Goal: Task Accomplishment & Management: Complete application form

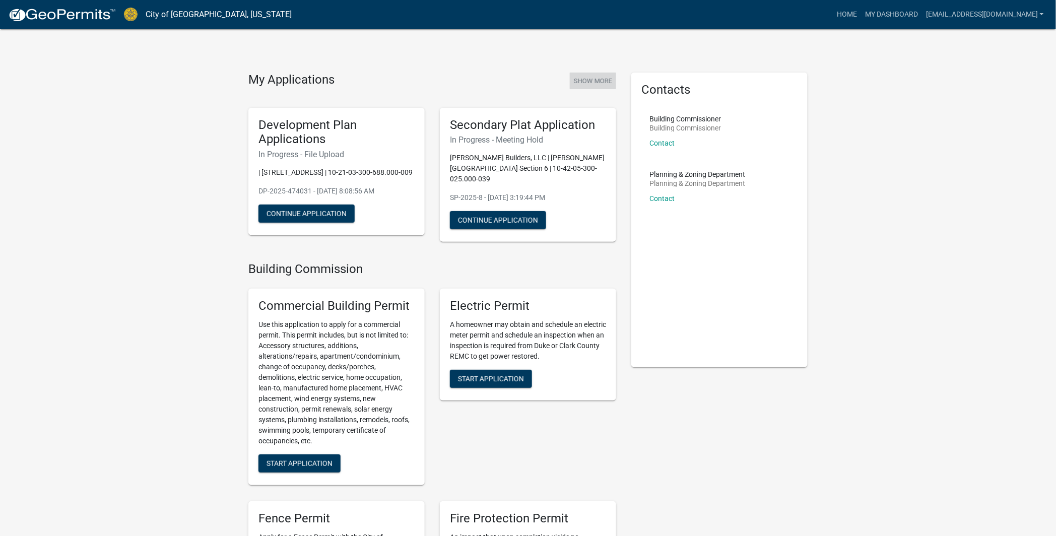
click at [601, 81] on button "Show More" at bounding box center [593, 81] width 46 height 17
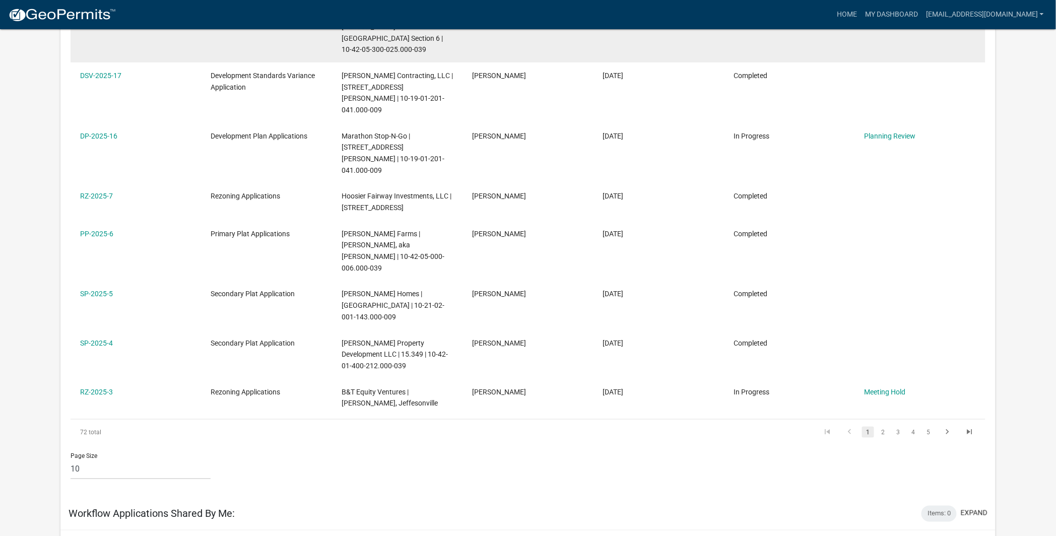
scroll to position [336, 0]
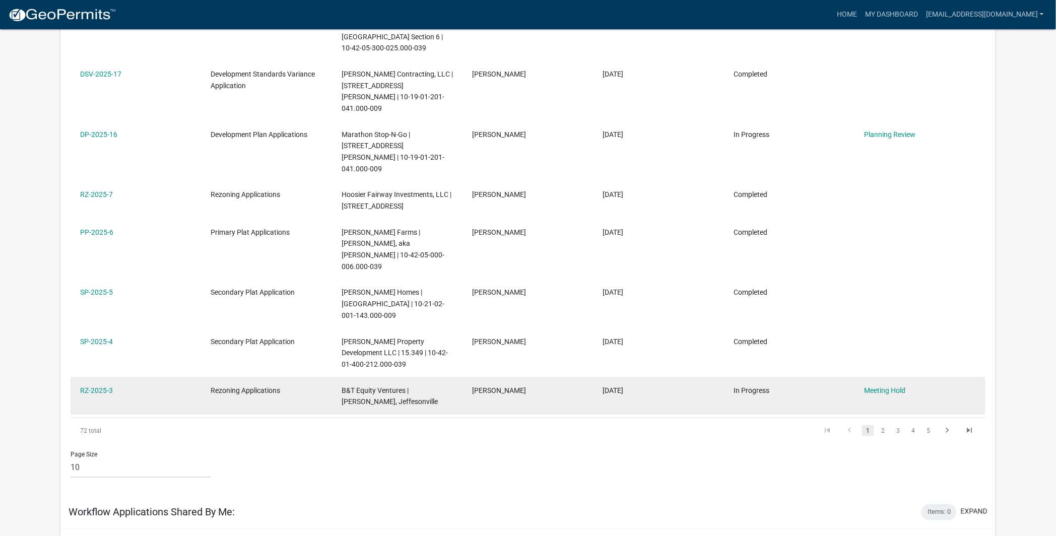
click at [285, 385] on div "Rezoning Applications" at bounding box center [266, 391] width 111 height 12
click at [99, 386] on link "RZ-2025-3" at bounding box center [96, 390] width 33 height 8
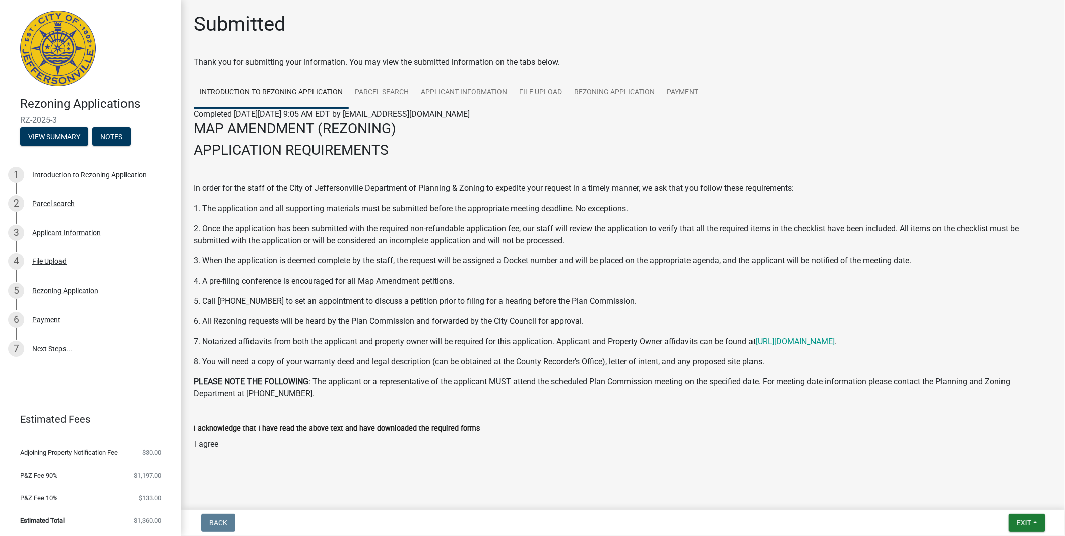
scroll to position [8, 0]
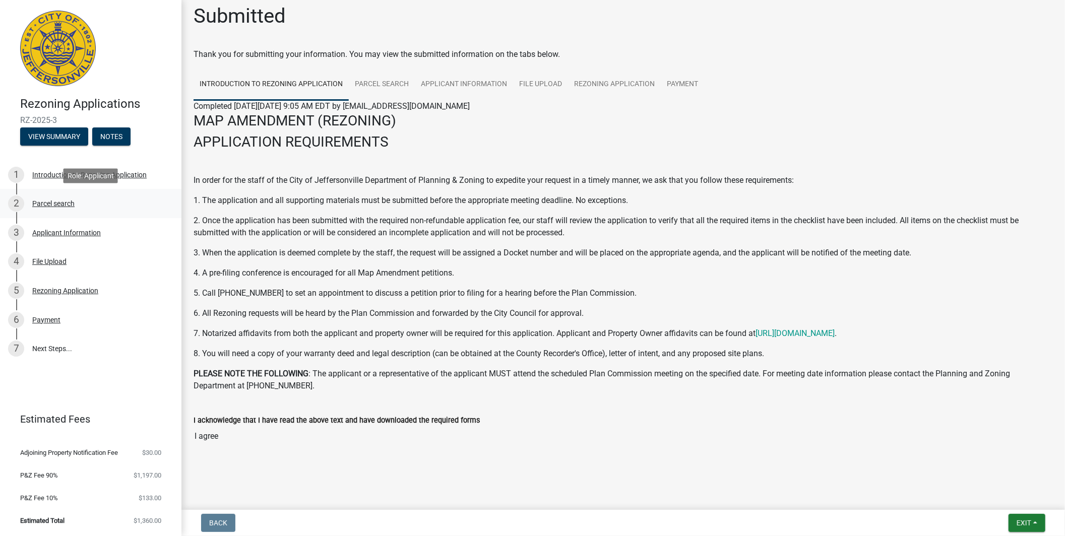
click at [52, 205] on div "Parcel search" at bounding box center [53, 203] width 42 height 7
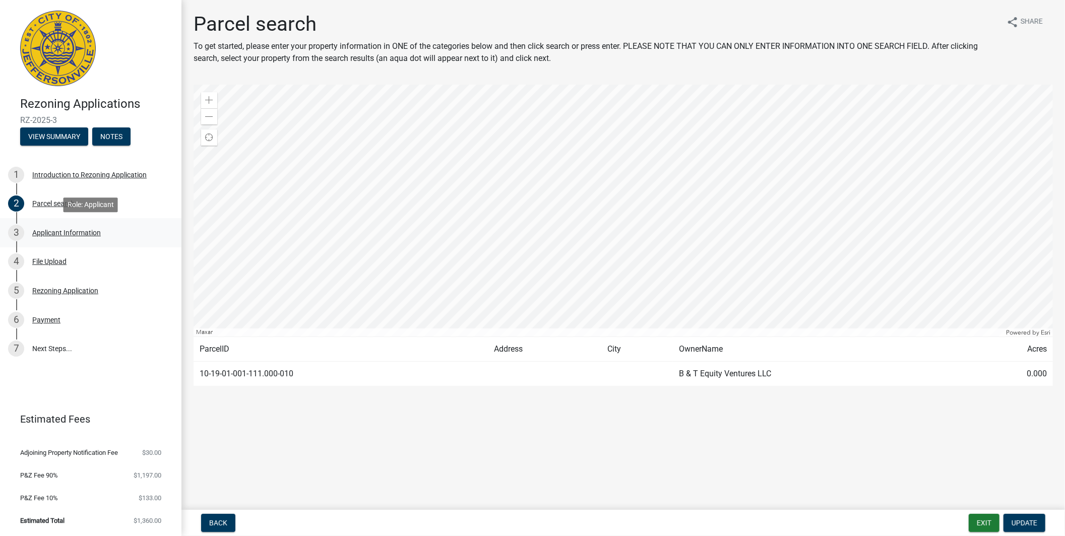
click at [50, 234] on div "Applicant Information" at bounding box center [66, 232] width 69 height 7
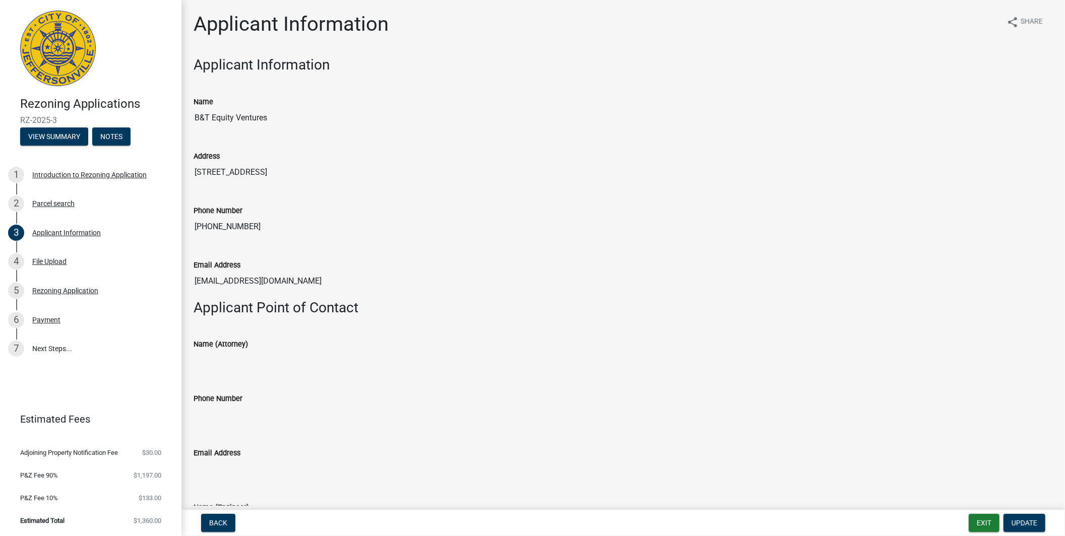
scroll to position [224, 0]
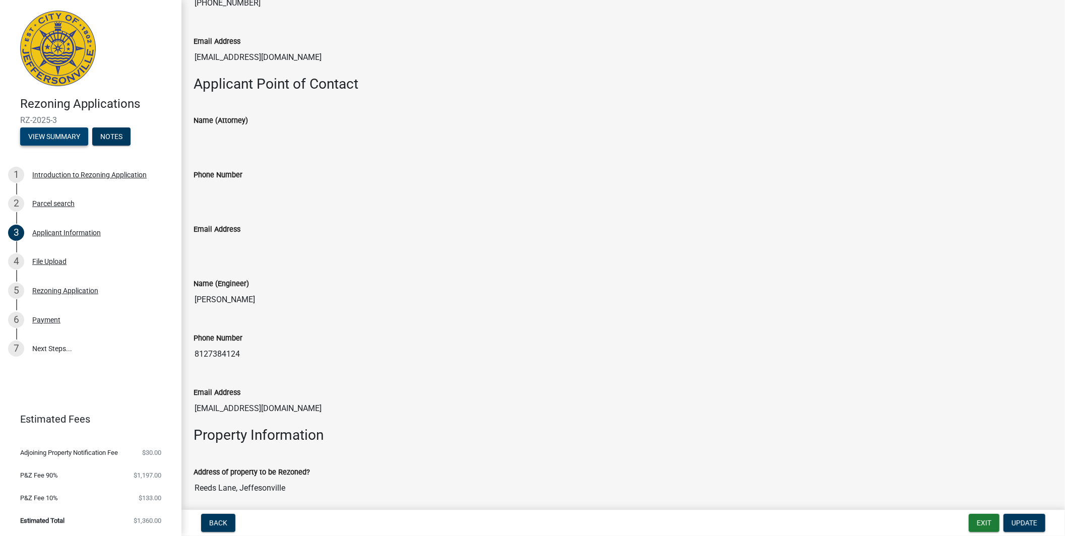
click at [53, 130] on button "View Summary" at bounding box center [54, 136] width 68 height 18
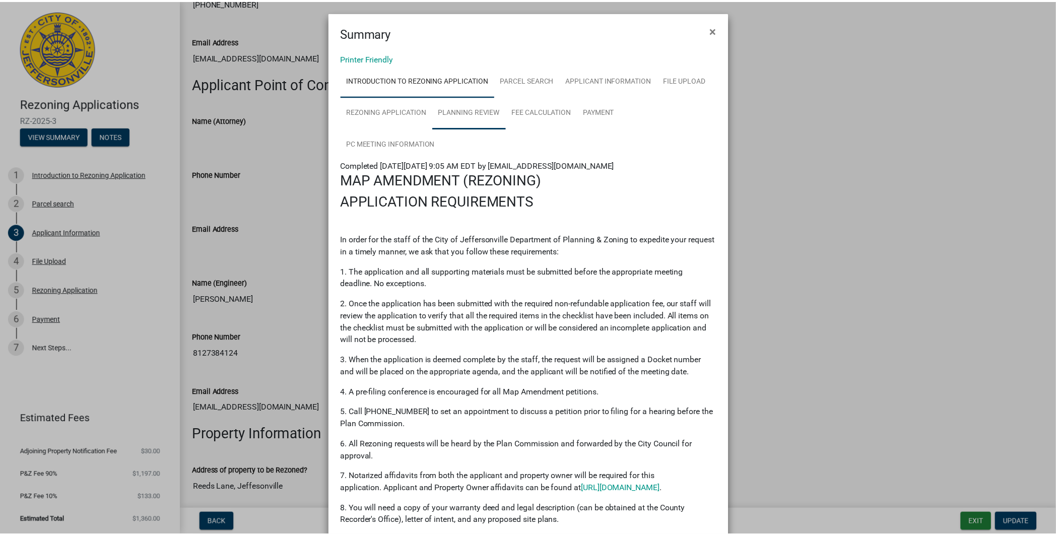
scroll to position [0, 0]
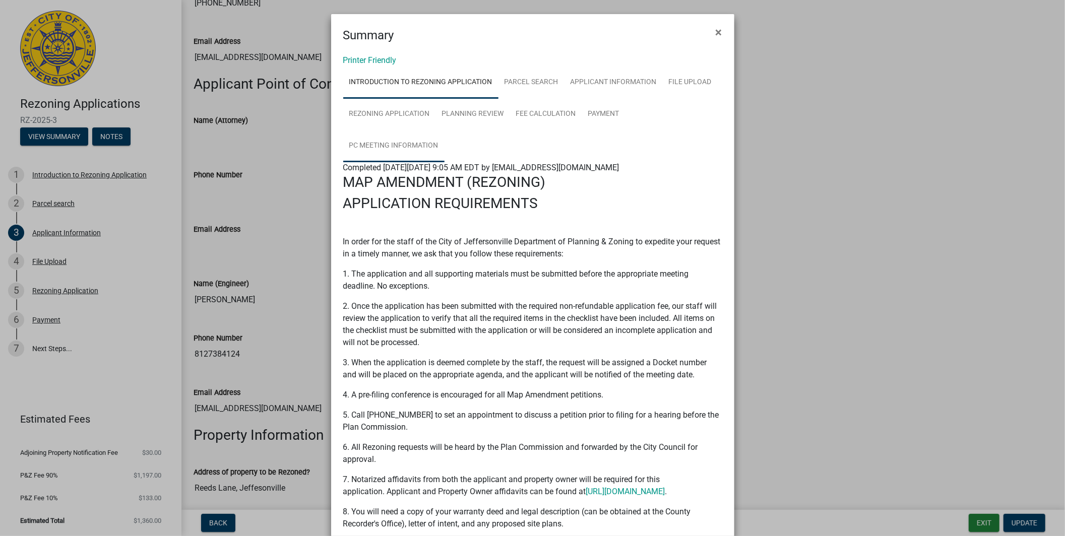
click at [404, 144] on link "PC Meeting Information" at bounding box center [393, 146] width 101 height 32
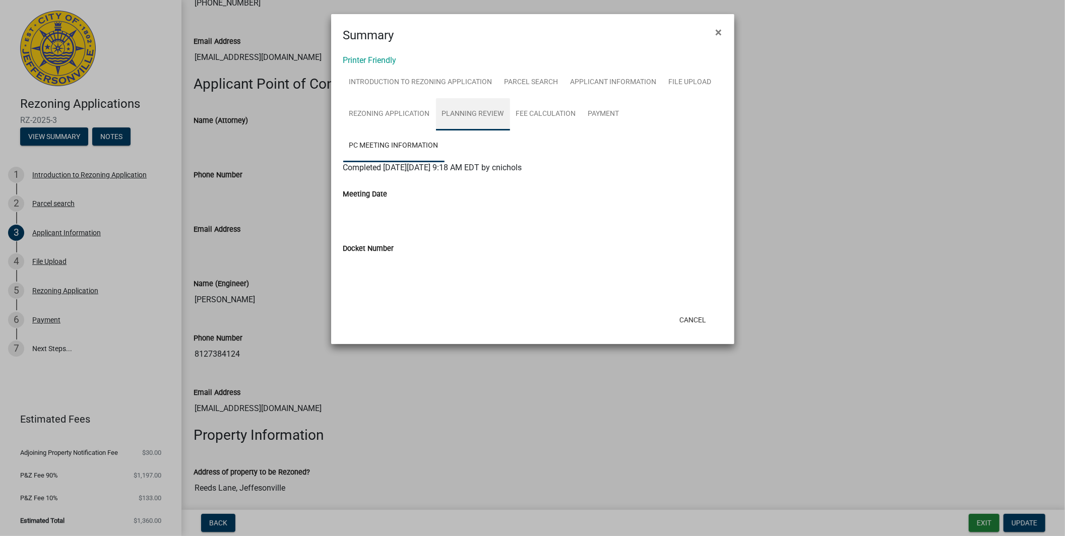
click at [480, 114] on link "Planning Review" at bounding box center [473, 114] width 74 height 32
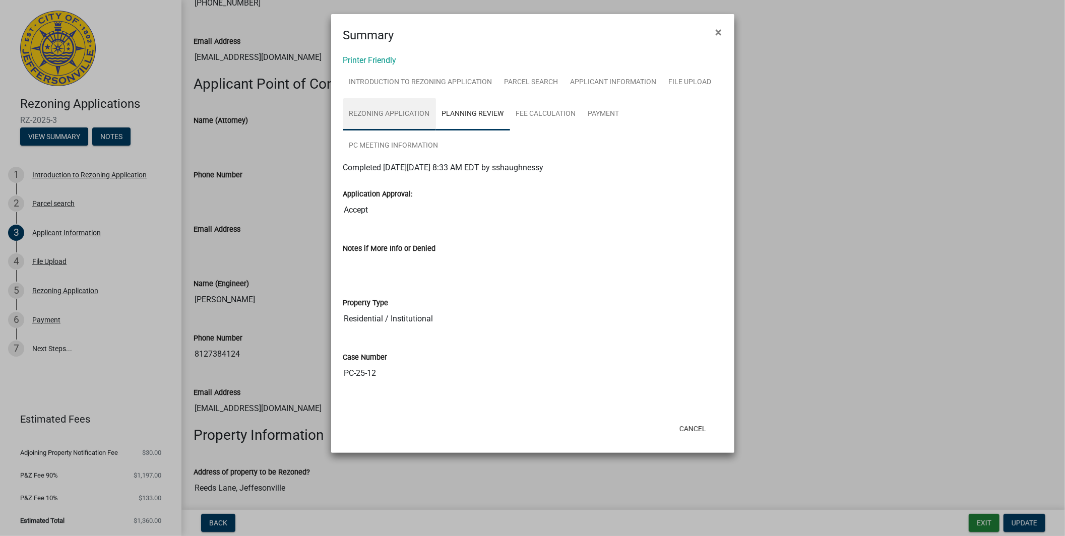
click at [411, 118] on link "Rezoning Application" at bounding box center [389, 114] width 93 height 32
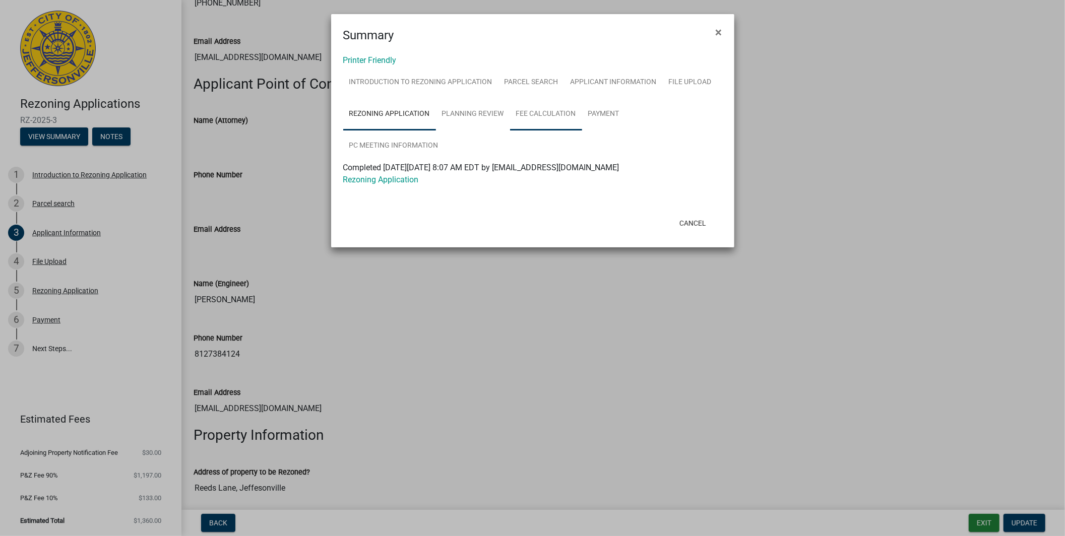
click at [542, 111] on link "Fee Calculation" at bounding box center [546, 114] width 72 height 32
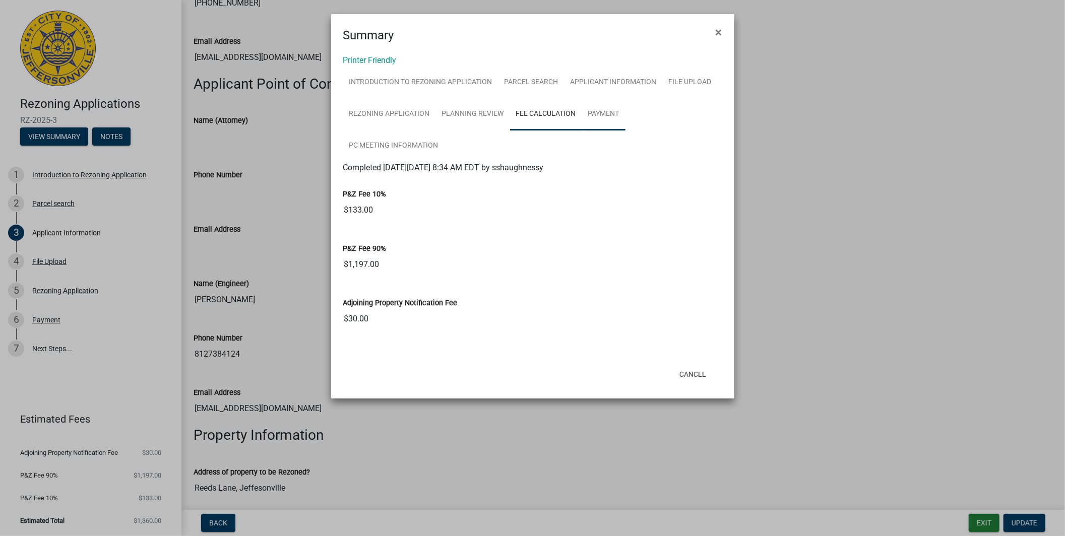
click at [594, 111] on link "Payment" at bounding box center [603, 114] width 43 height 32
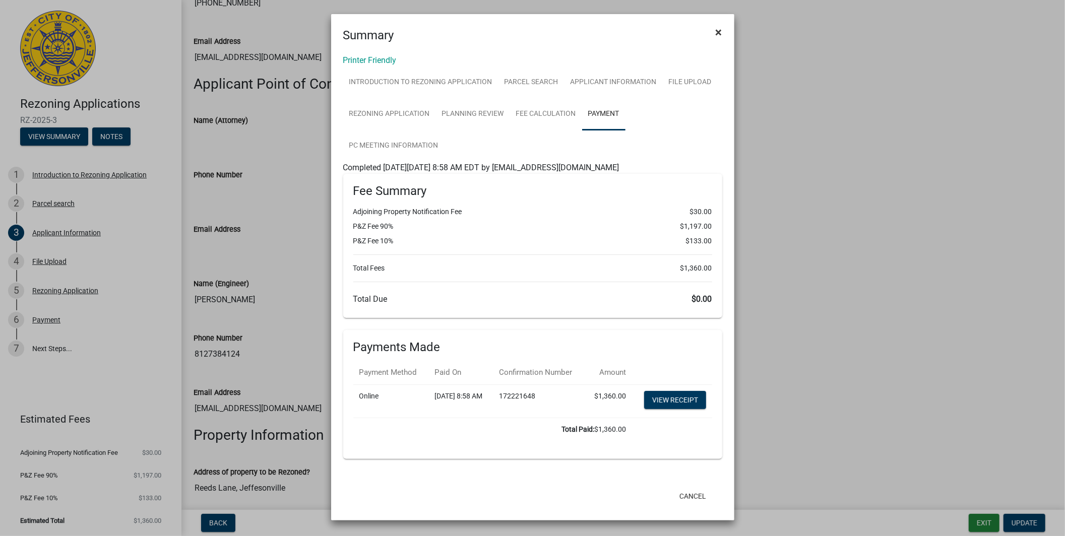
click at [722, 32] on button "×" at bounding box center [718, 32] width 23 height 28
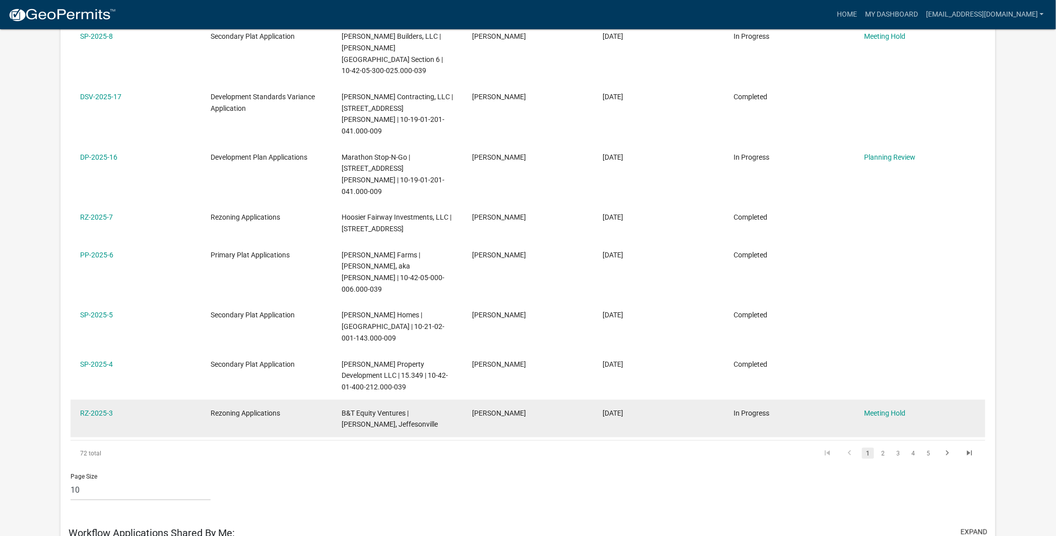
scroll to position [313, 0]
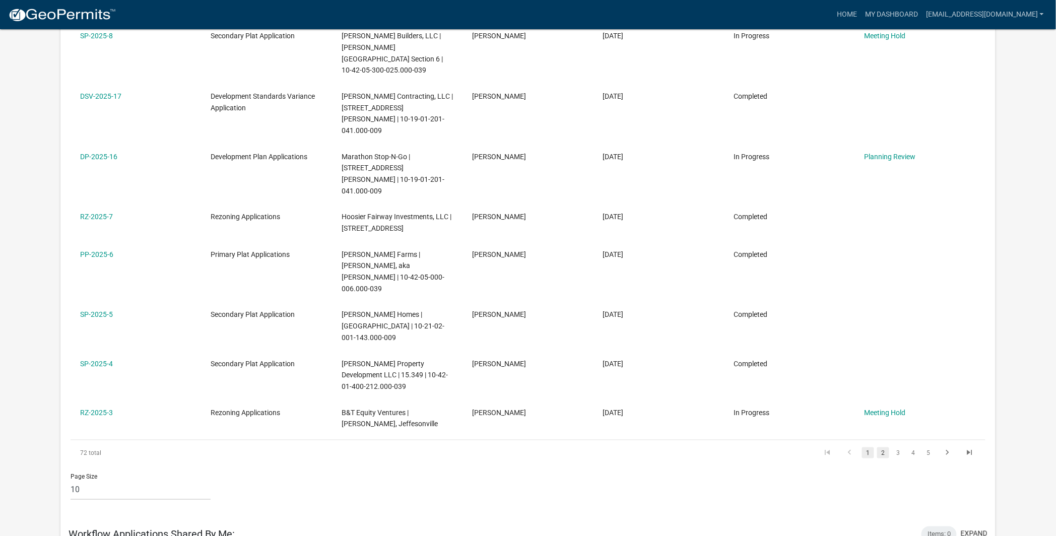
click at [884, 447] on link "2" at bounding box center [883, 452] width 12 height 11
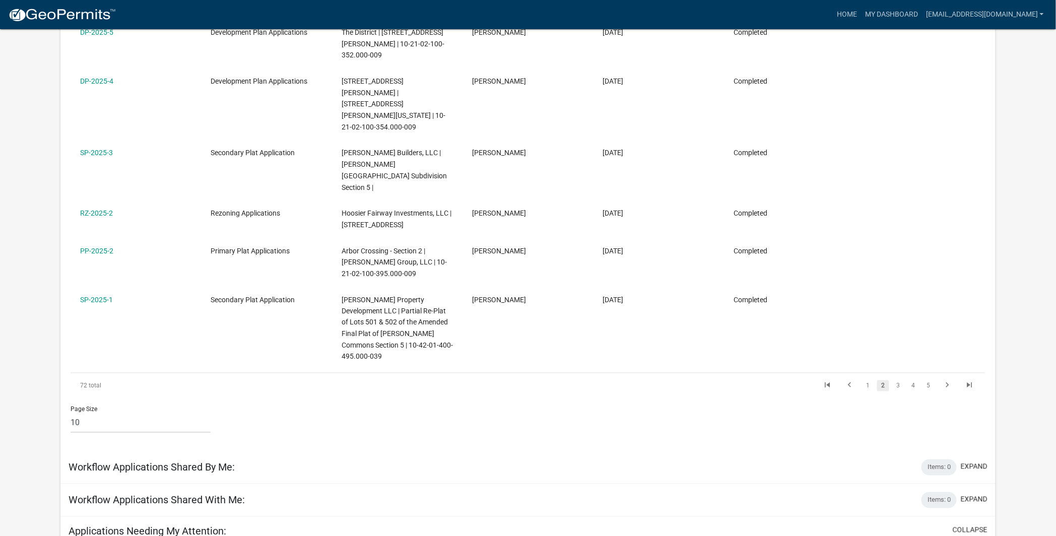
scroll to position [481, 0]
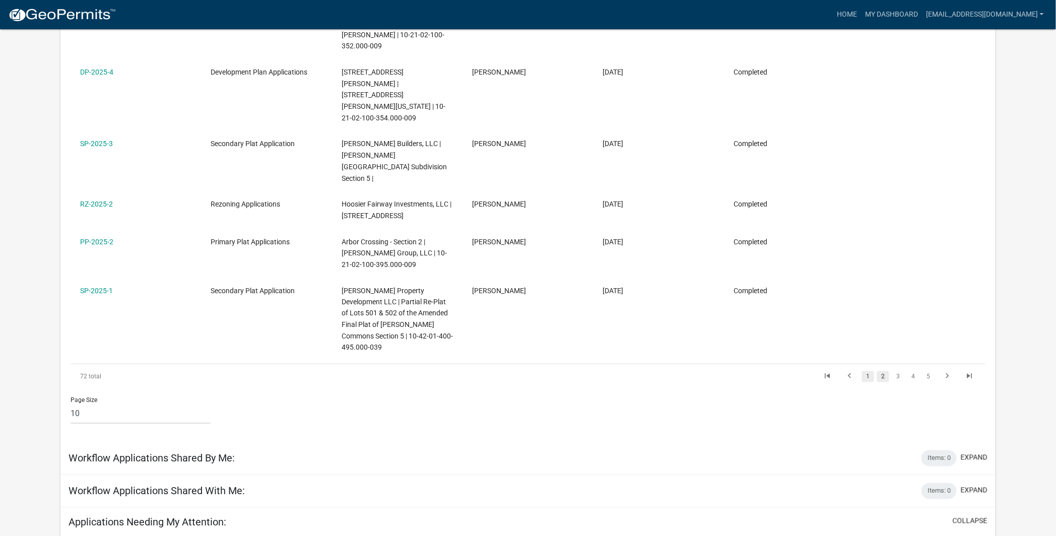
click at [868, 371] on link "1" at bounding box center [868, 376] width 12 height 11
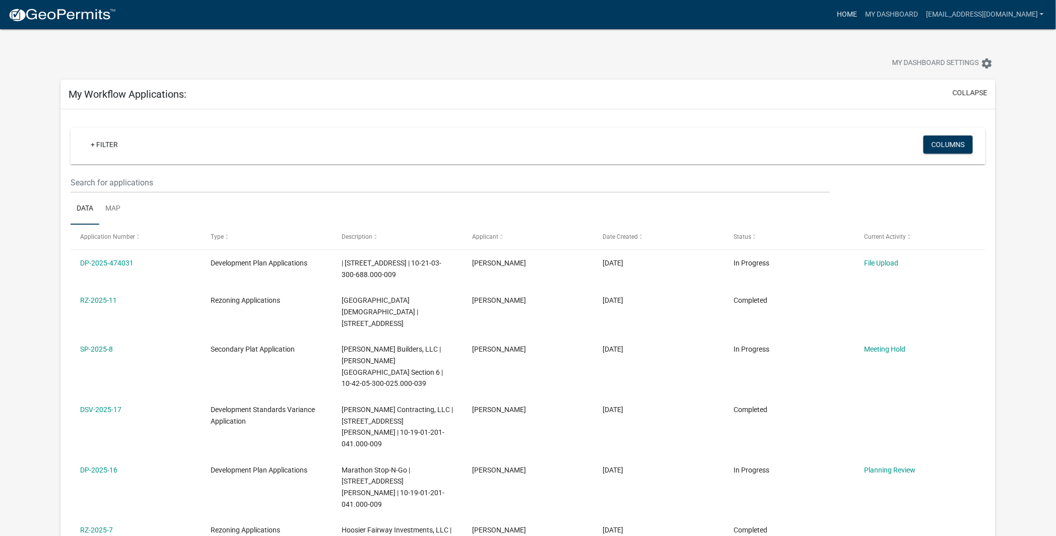
click at [848, 17] on link "Home" at bounding box center [847, 14] width 28 height 19
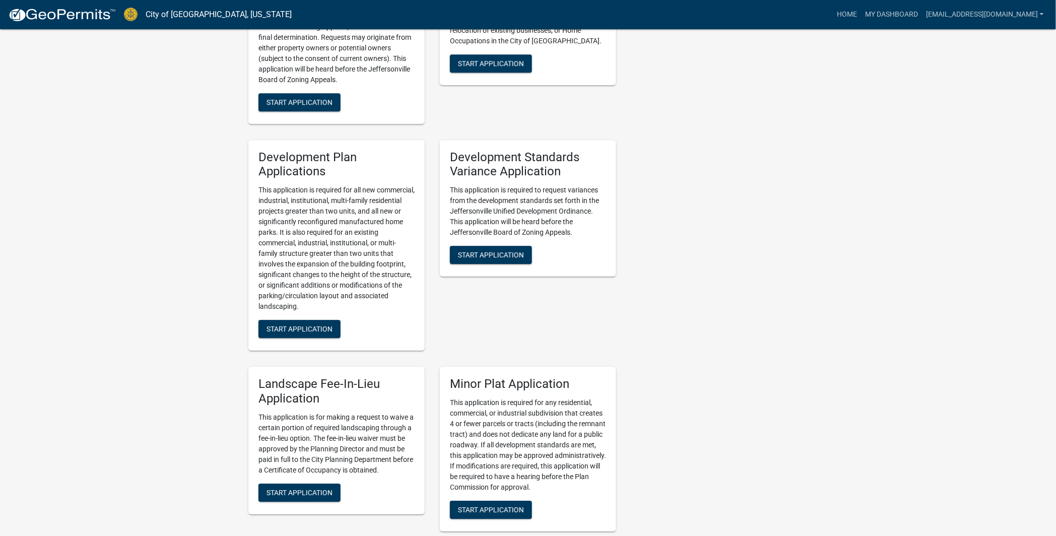
scroll to position [1231, 0]
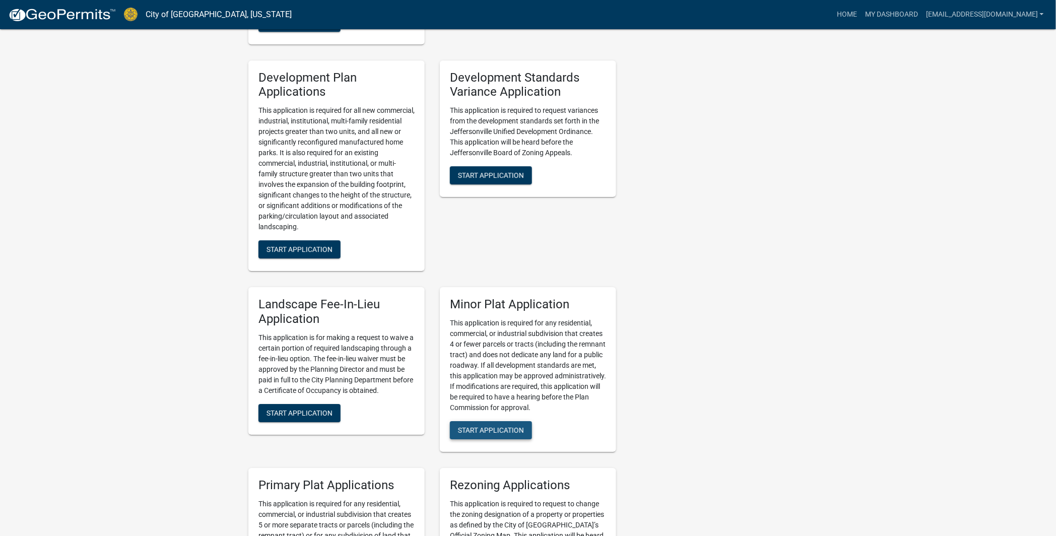
click at [476, 426] on span "Start Application" at bounding box center [491, 430] width 66 height 8
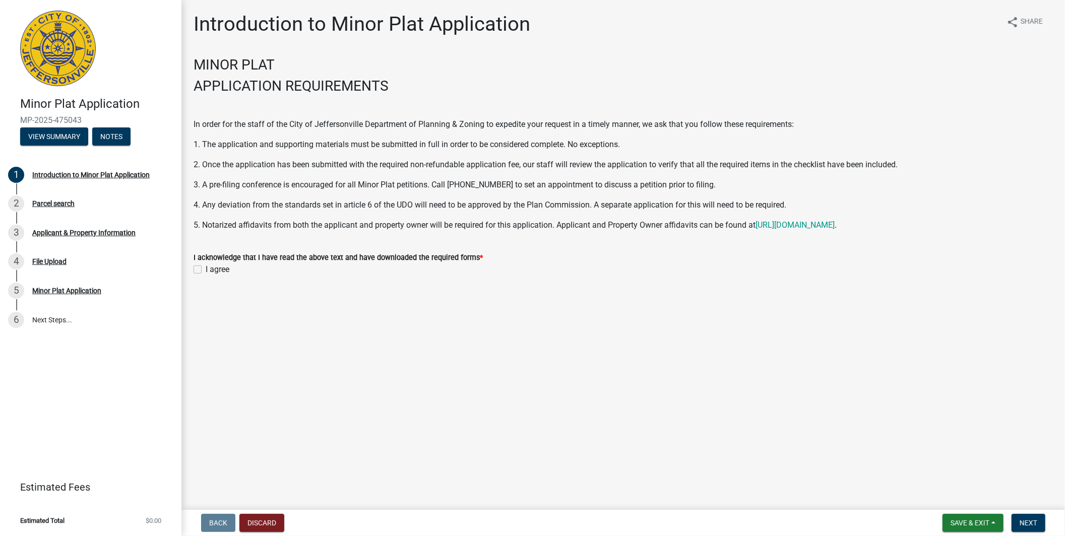
click at [206, 269] on label "I agree" at bounding box center [218, 269] width 24 height 12
click at [206, 269] on input "I agree" at bounding box center [209, 266] width 7 height 7
checkbox input "true"
click at [1020, 524] on span "Next" at bounding box center [1028, 523] width 18 height 8
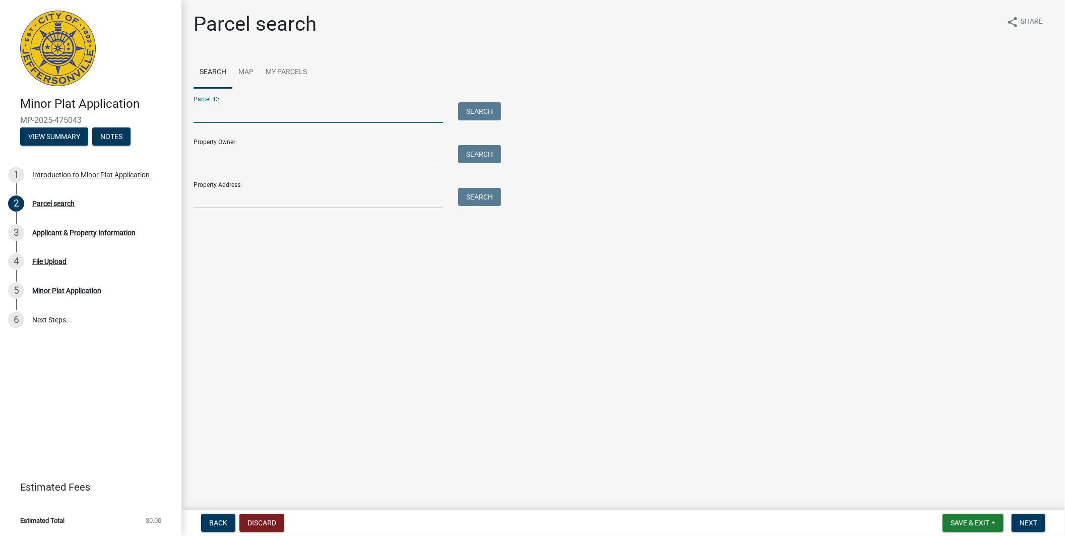
click at [280, 111] on input "Parcel ID:" at bounding box center [317, 112] width 249 height 21
paste input "10-19-01-001-111.000-010"
drag, startPoint x: 210, startPoint y: 110, endPoint x: 270, endPoint y: 114, distance: 60.1
click at [214, 111] on input "10-19-01-001-111.000-010" at bounding box center [317, 112] width 249 height 21
type input "10-19-01-001-111.000-010"
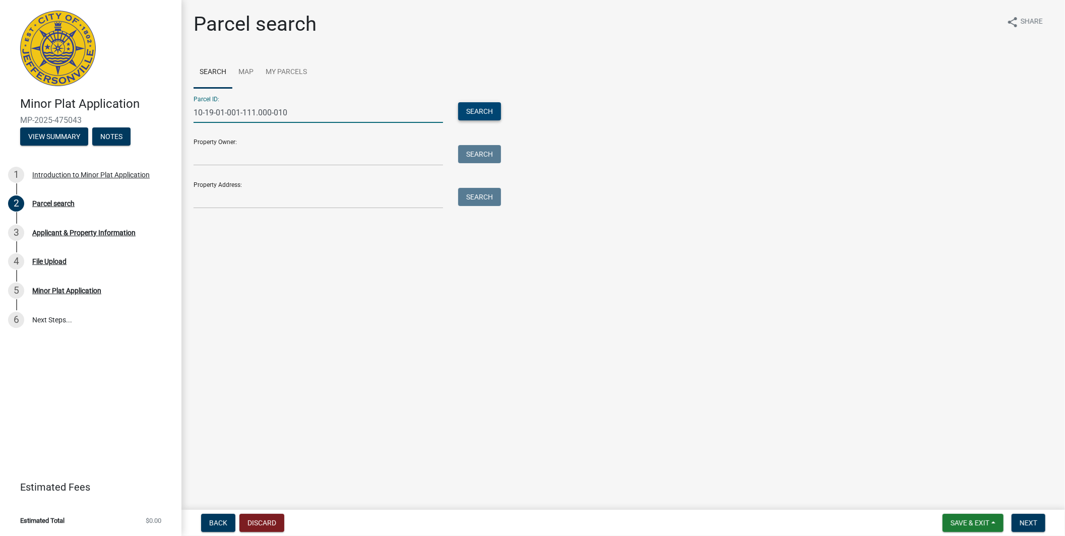
click at [472, 108] on button "Search" at bounding box center [479, 111] width 43 height 18
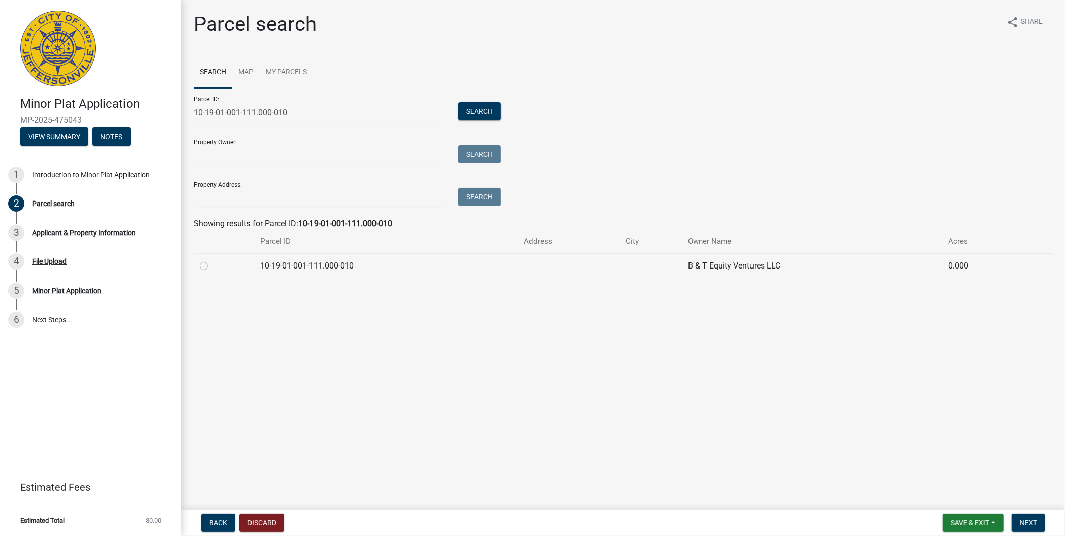
click at [212, 260] on label at bounding box center [212, 260] width 0 height 0
click at [212, 264] on input "radio" at bounding box center [215, 263] width 7 height 7
radio input "true"
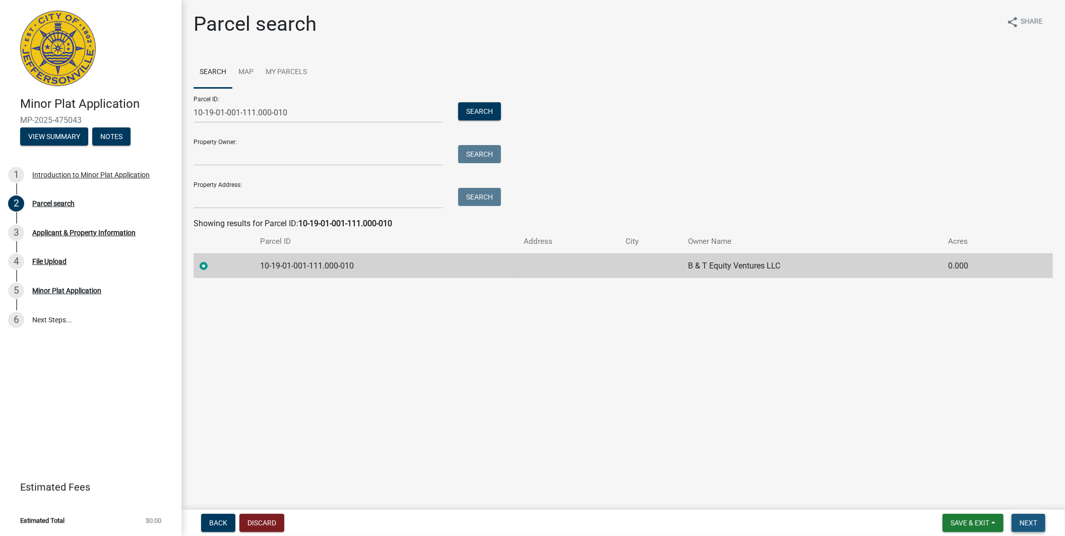
click at [1029, 526] on span "Next" at bounding box center [1028, 523] width 18 height 8
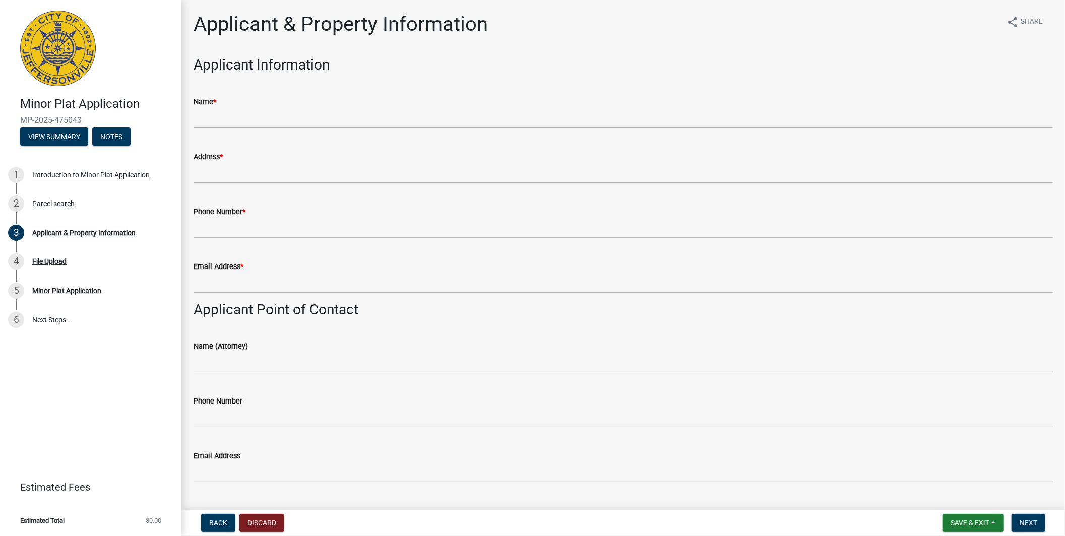
click at [306, 104] on div "Name *" at bounding box center [622, 102] width 859 height 12
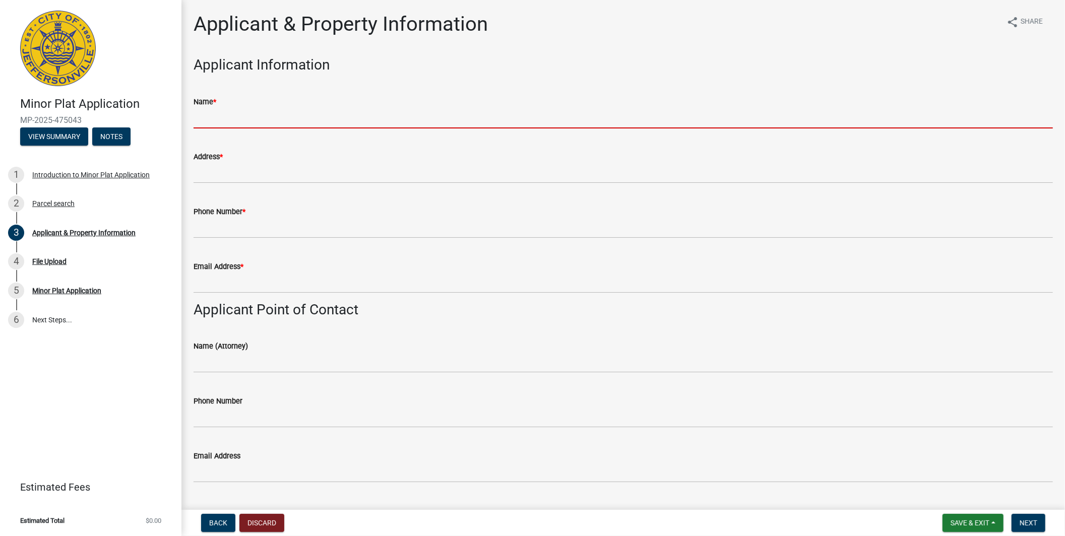
click at [277, 115] on input "Name *" at bounding box center [622, 118] width 859 height 21
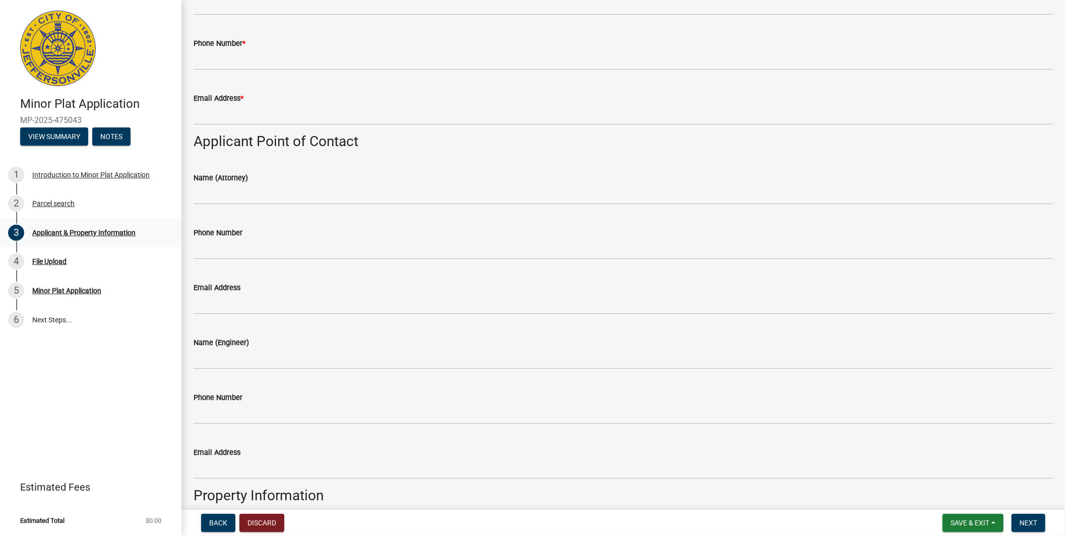
scroll to position [193, 0]
